Goal: Task Accomplishment & Management: Complete application form

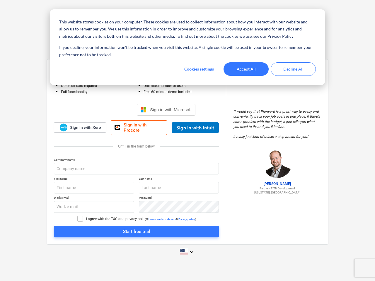
click at [199, 69] on button "Cookies settings" at bounding box center [198, 68] width 45 height 13
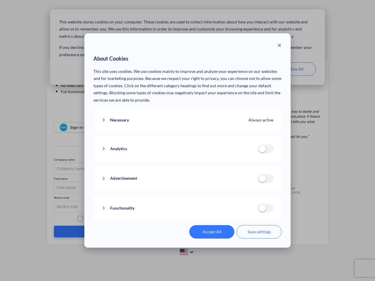
click at [246, 69] on p "This site uses cookies. We use cookies mainly to improve and analyze your exper…" at bounding box center [187, 86] width 188 height 36
click at [293, 69] on div "About Cookies This site uses cookies. We use cookies mainly to improve and anal…" at bounding box center [187, 140] width 375 height 281
click at [187, 141] on div "Analytics analytics cookies disallowed These cookies help us to understand how …" at bounding box center [187, 149] width 188 height 25
click at [166, 110] on div "Necessary Always active These cookies are necessary for the website to function…" at bounding box center [187, 120] width 188 height 24
click at [195, 128] on div "Necessary Always active These cookies are necessary for the website to function…" at bounding box center [187, 120] width 188 height 24
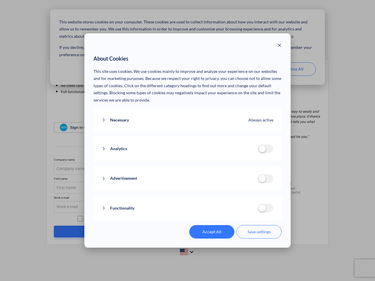
click at [136, 169] on div "Advertisement advertisement cookies disallowed We use cookies to make our ads m…" at bounding box center [187, 178] width 188 height 25
click at [94, 188] on div "Advertisement advertisement cookies disallowed We use cookies to make our ads m…" at bounding box center [187, 178] width 188 height 25
click at [179, 188] on div "Advertisement advertisement cookies disallowed We use cookies to make our ads m…" at bounding box center [187, 178] width 188 height 25
click at [94, 207] on div "Functionality functionality cookies disallowed We use a set of cookies that are…" at bounding box center [187, 208] width 188 height 25
